Goal: Task Accomplishment & Management: Manage account settings

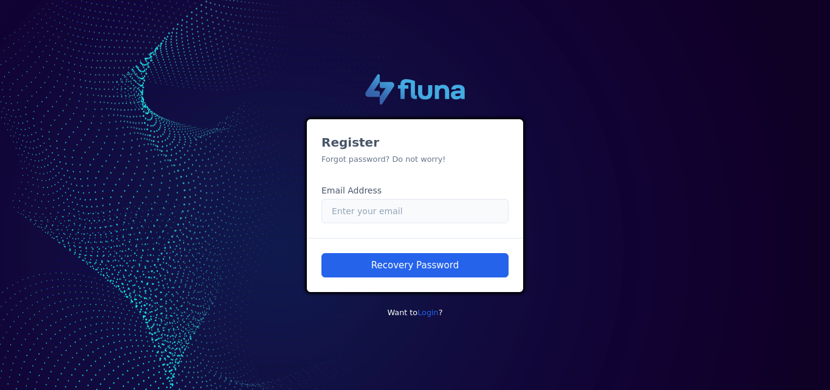
click at [381, 208] on input "Email" at bounding box center [415, 211] width 187 height 24
paste input "333903"
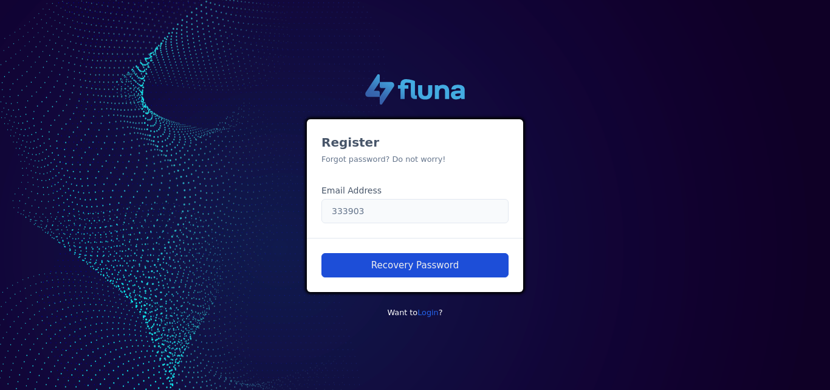
type input "333903"
click at [406, 265] on button "Recovery Password" at bounding box center [415, 265] width 187 height 24
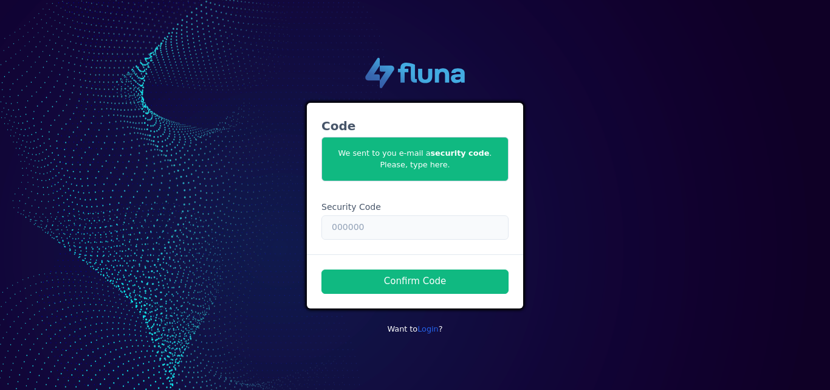
click at [434, 226] on input "text" at bounding box center [415, 227] width 187 height 24
paste input "333903"
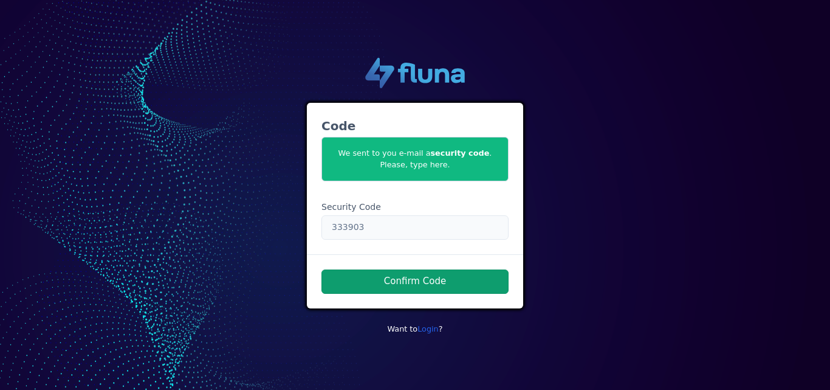
type input "333903"
click at [446, 280] on button "Confirm Code" at bounding box center [415, 281] width 187 height 24
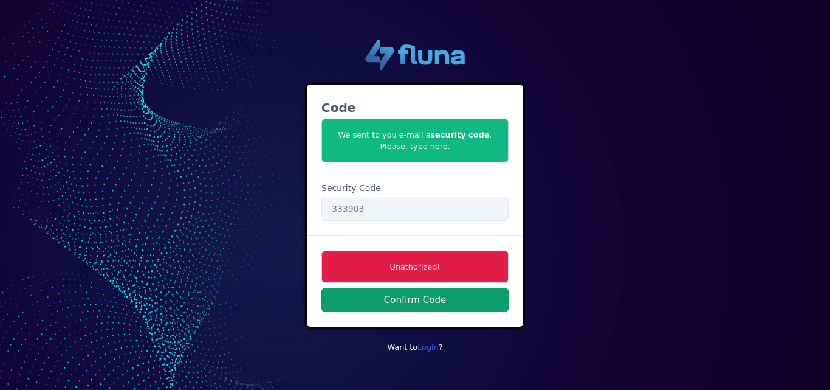
click at [416, 303] on button "Confirm Code" at bounding box center [415, 300] width 187 height 24
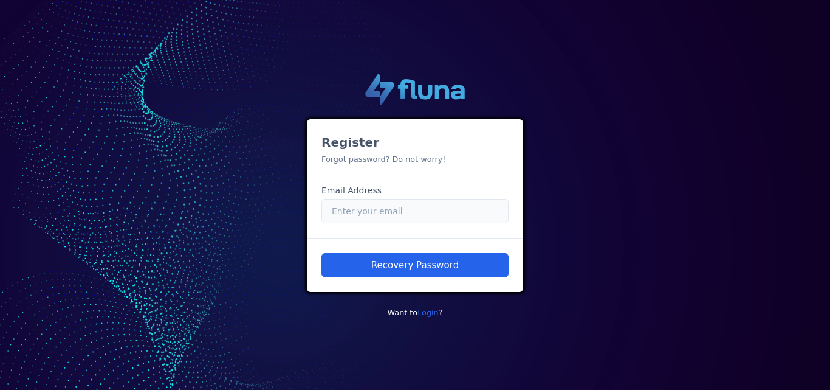
click at [365, 210] on input "Email" at bounding box center [415, 211] width 187 height 24
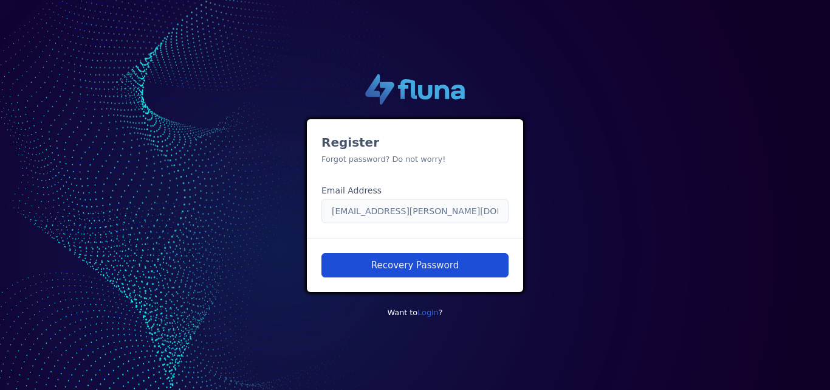
type input "betania.ramos@unimedbh.com.br"
click at [423, 268] on button "Recovery Password" at bounding box center [415, 265] width 187 height 24
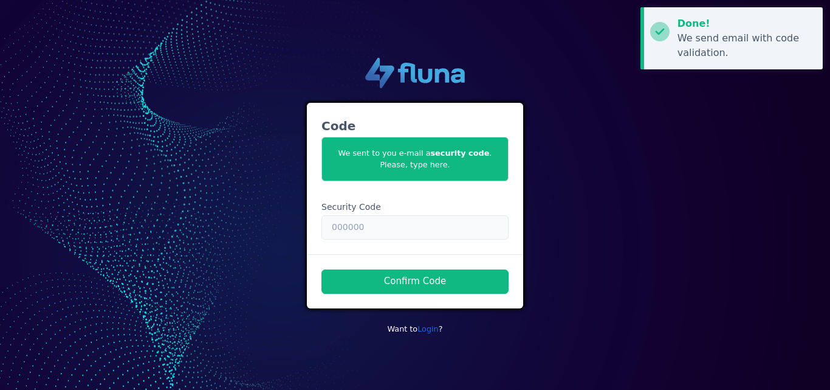
click at [363, 227] on input "text" at bounding box center [415, 227] width 187 height 24
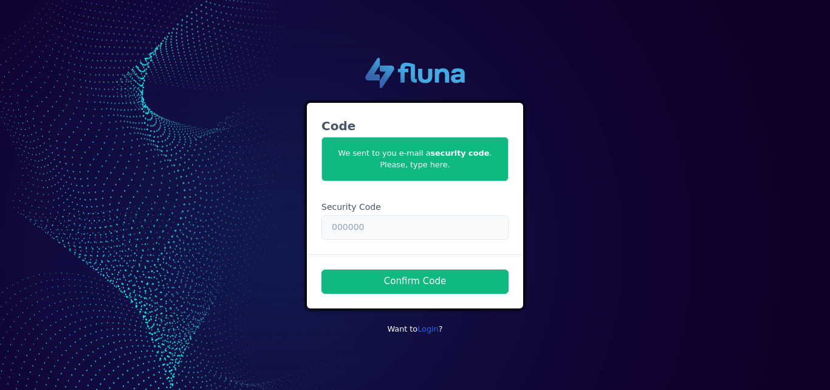
paste input "333903"
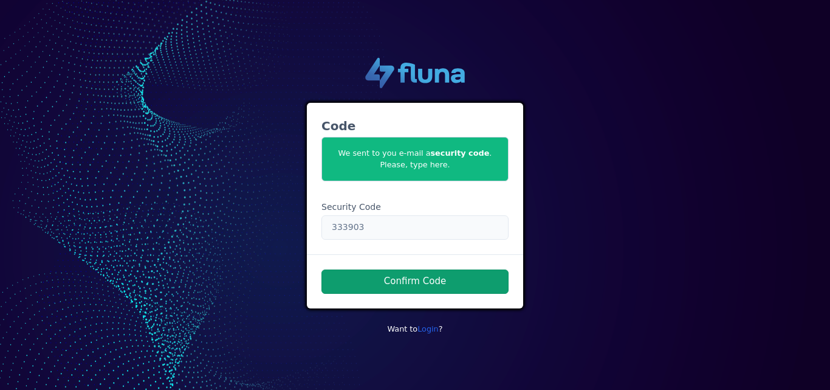
type input "333903"
click at [411, 283] on button "Confirm Code" at bounding box center [415, 281] width 187 height 24
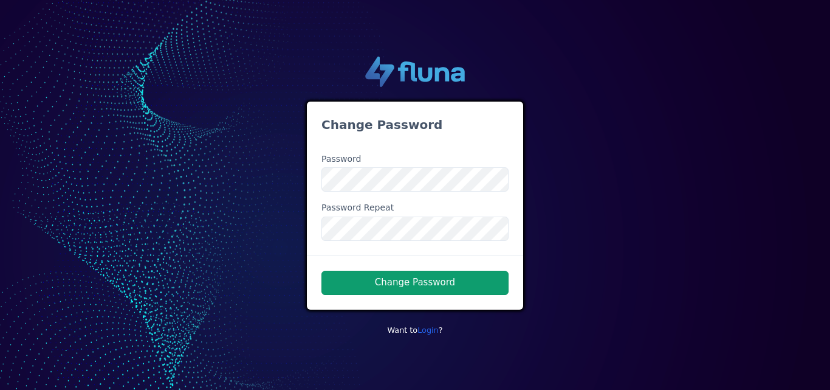
click at [471, 289] on button "Change Password" at bounding box center [415, 283] width 187 height 24
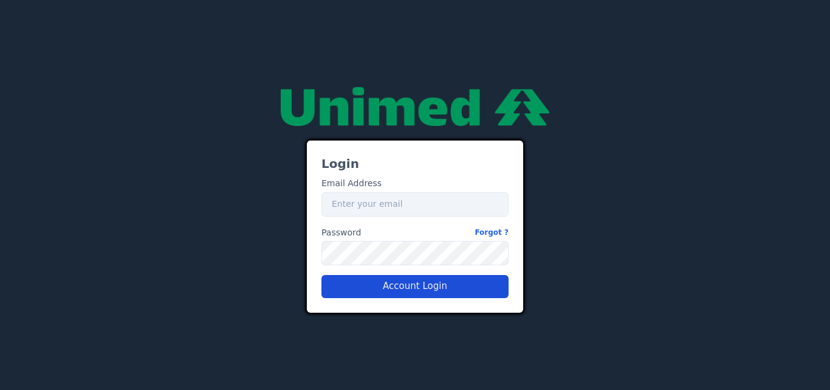
click at [433, 288] on button "Account Login" at bounding box center [415, 286] width 187 height 23
click at [399, 207] on input "Email" at bounding box center [415, 204] width 187 height 24
type input "betania.ramos@unimedbh.com.br"
click at [387, 285] on button "Account Login" at bounding box center [415, 286] width 187 height 23
click at [409, 287] on button "Account Login" at bounding box center [415, 286] width 187 height 23
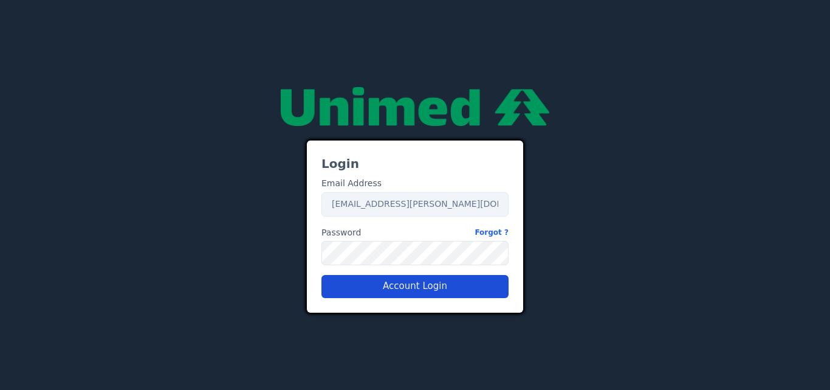
click at [366, 289] on button "Account Login" at bounding box center [415, 286] width 187 height 23
click at [409, 285] on button "Account Login" at bounding box center [415, 286] width 187 height 23
click at [429, 286] on button "Account Login" at bounding box center [415, 286] width 187 height 23
click at [387, 295] on button "Account Login" at bounding box center [415, 286] width 187 height 23
click at [440, 287] on button "Account Login" at bounding box center [415, 286] width 187 height 23
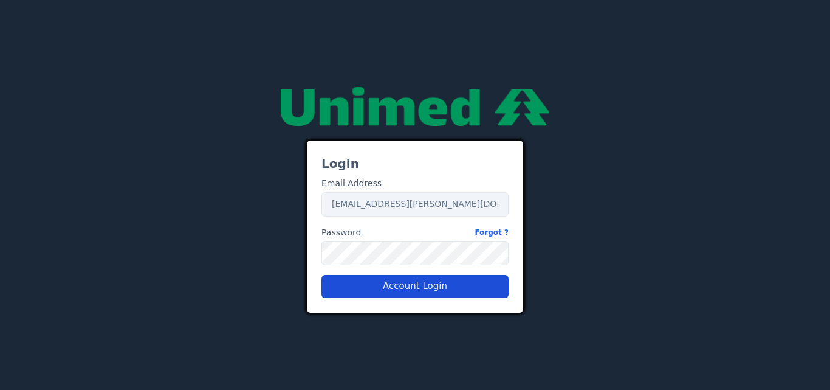
click at [431, 290] on button "Account Login" at bounding box center [415, 286] width 187 height 23
click at [458, 288] on button "Account Login" at bounding box center [415, 286] width 187 height 23
click at [458, 284] on button "Account Login" at bounding box center [415, 286] width 187 height 23
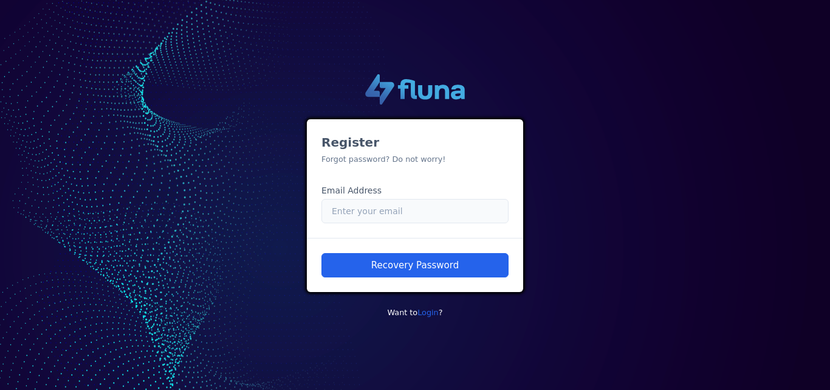
click at [353, 209] on input "Email" at bounding box center [415, 211] width 187 height 24
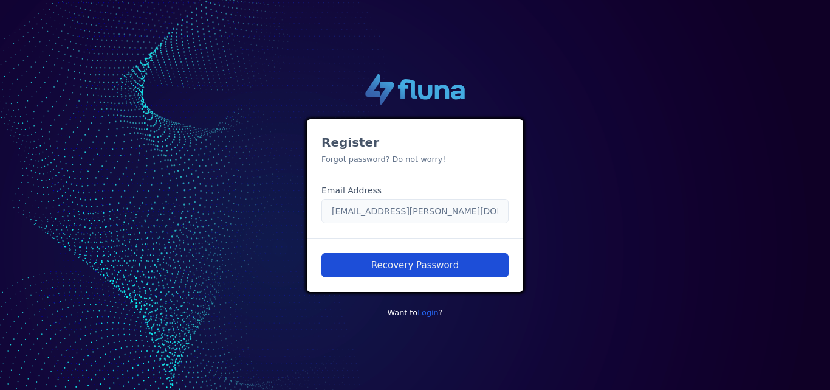
type input "betania.ramos@unimedbh.com.br"
click at [447, 261] on button "Recovery Password" at bounding box center [415, 265] width 187 height 24
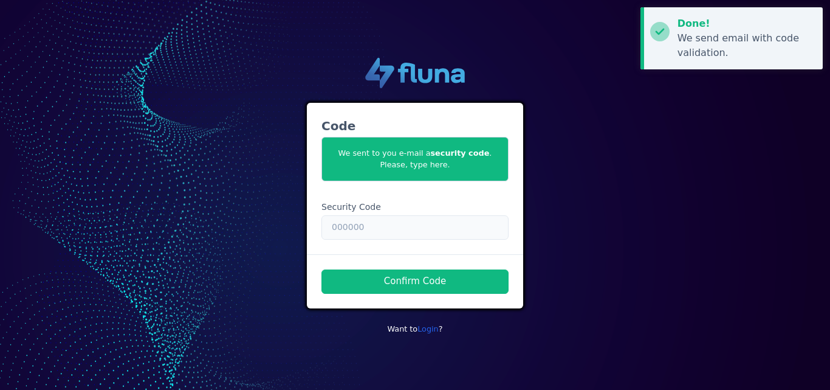
click at [361, 230] on input "text" at bounding box center [415, 227] width 187 height 24
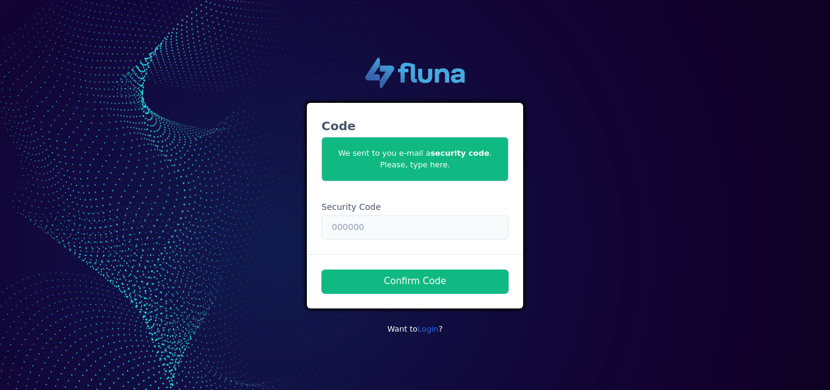
paste input "333903"
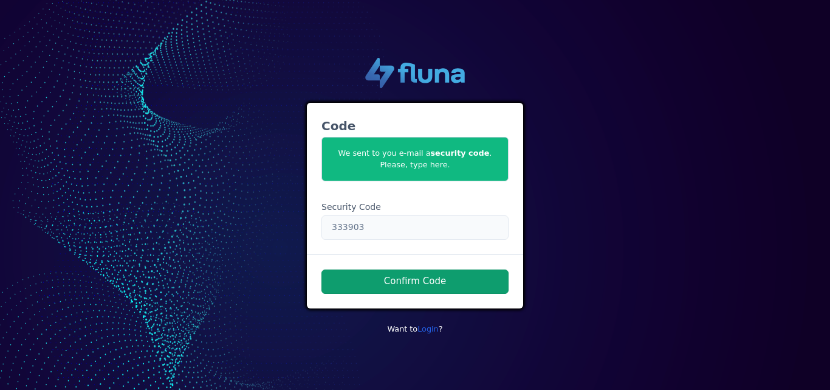
type input "333903"
click at [392, 283] on button "Confirm Code" at bounding box center [415, 281] width 187 height 24
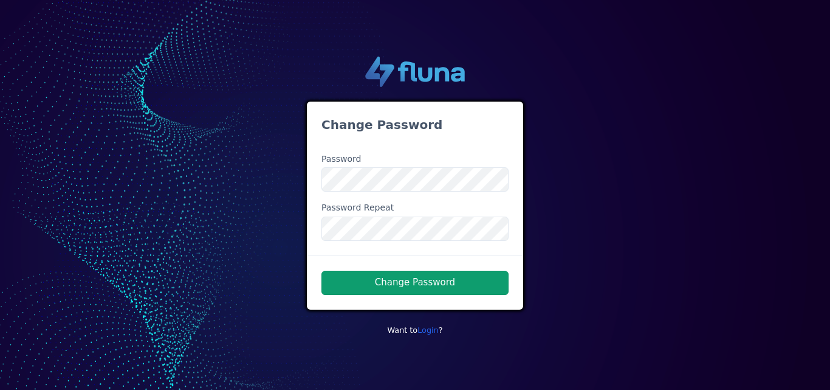
click at [459, 286] on button "Change Password" at bounding box center [415, 283] width 187 height 24
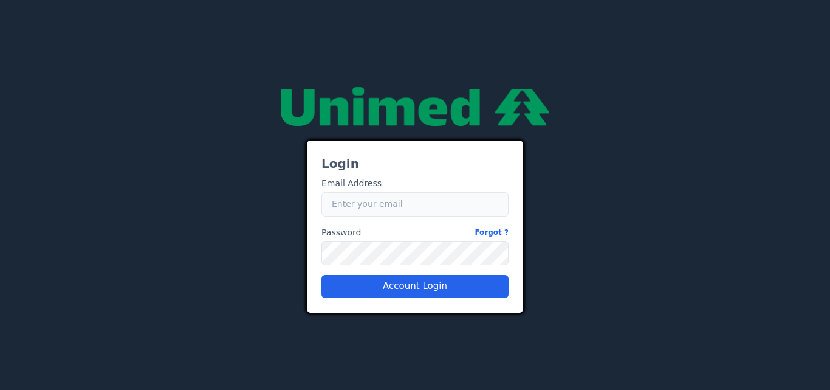
click at [404, 202] on input "Email" at bounding box center [415, 204] width 187 height 24
type input "betania.ramos@unimedbh.com.br"
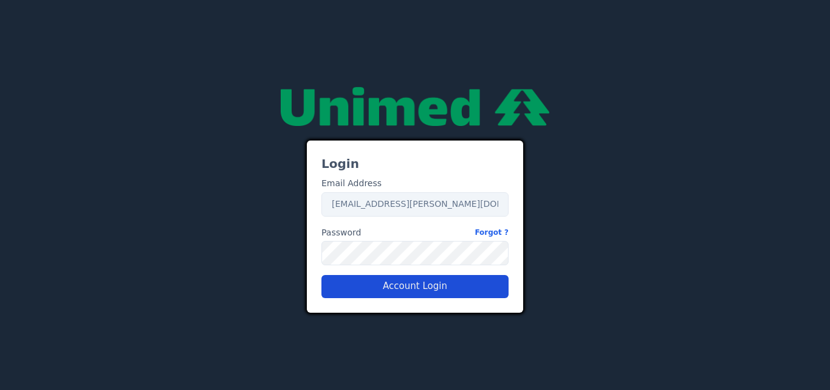
click at [425, 288] on button "Account Login" at bounding box center [415, 286] width 187 height 23
click at [414, 289] on button "Account Login" at bounding box center [415, 286] width 187 height 23
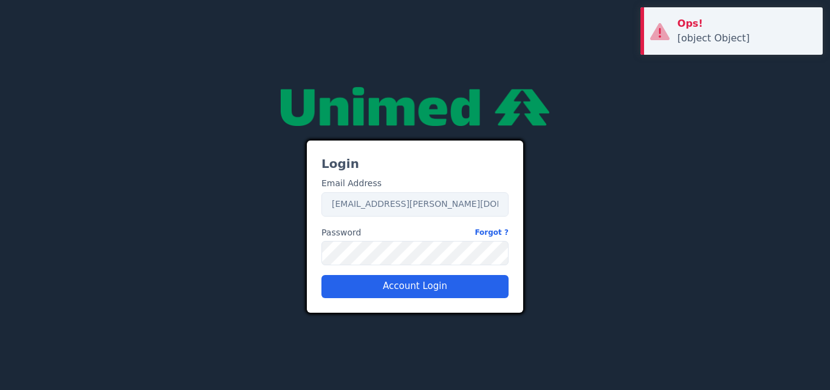
drag, startPoint x: 753, startPoint y: 37, endPoint x: 679, endPoint y: 43, distance: 74.4
click at [679, 43] on div "[object Object]" at bounding box center [746, 38] width 136 height 15
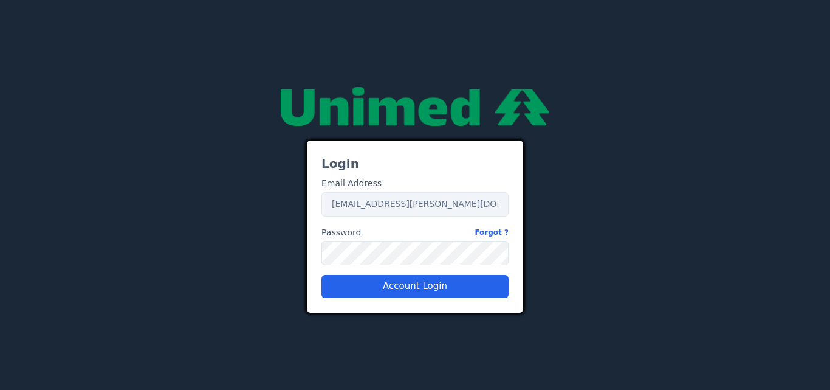
copy div "[object Object]"
click at [289, 253] on div "Login Email Address Email betania.ramos@unimedbh.com.br Password Forgot ? Passw…" at bounding box center [415, 194] width 693 height 235
click at [437, 287] on button "Account Login" at bounding box center [415, 286] width 187 height 23
click at [436, 280] on button "Account Login" at bounding box center [415, 286] width 187 height 23
click at [421, 285] on button "Account Login" at bounding box center [415, 286] width 187 height 23
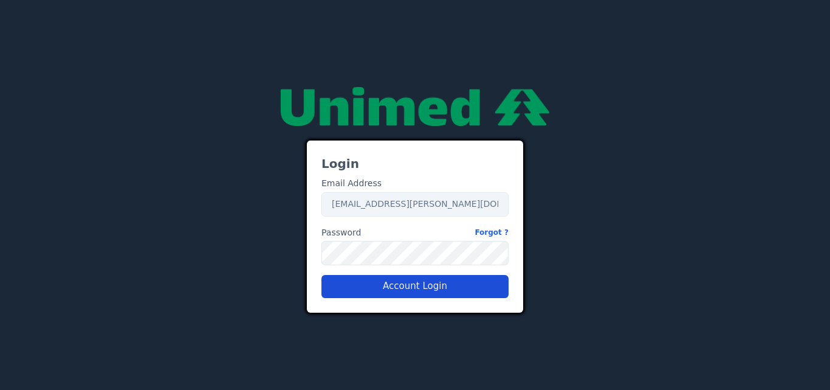
click at [427, 289] on button "Account Login" at bounding box center [415, 286] width 187 height 23
drag, startPoint x: 630, startPoint y: 9, endPoint x: 672, endPoint y: 55, distance: 62.4
click at [696, 42] on div "27adad1f-9f52-479a-a4bd-d141c3d68488 Login Email Address Email betania.ramos@un…" at bounding box center [415, 195] width 830 height 390
click at [461, 292] on button "Account Login" at bounding box center [415, 286] width 187 height 23
click at [453, 288] on button "Account Login" at bounding box center [415, 286] width 187 height 23
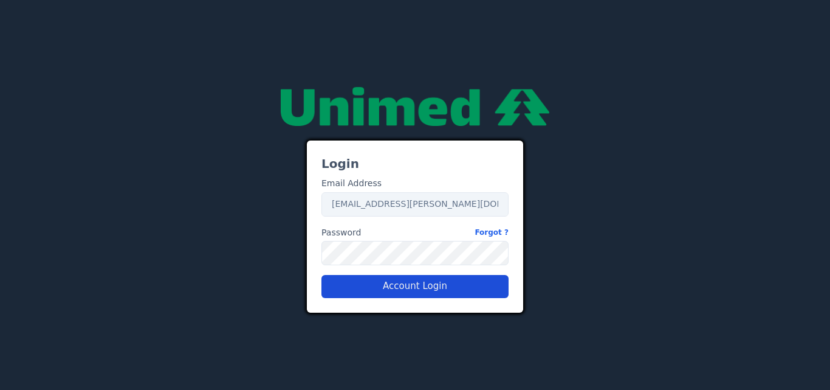
click at [419, 285] on button "Account Login" at bounding box center [415, 286] width 187 height 23
click at [258, 258] on div "Login Email Address Email betania.ramos@unimedbh.com.br Password Forgot ? Passw…" at bounding box center [415, 194] width 693 height 235
click at [380, 283] on button "Account Login" at bounding box center [415, 286] width 187 height 23
